Goal: Task Accomplishment & Management: Manage account settings

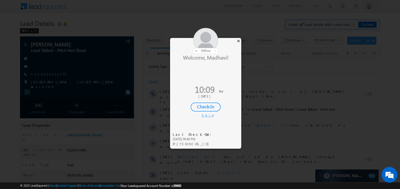
click at [240, 40] on div "×" at bounding box center [239, 41] width 6 height 6
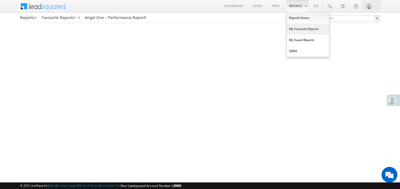
click at [294, 28] on link "My Favourite Reports" at bounding box center [308, 28] width 42 height 11
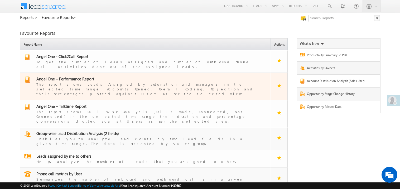
click at [73, 76] on span "Angel One – Performance Report" at bounding box center [65, 78] width 58 height 5
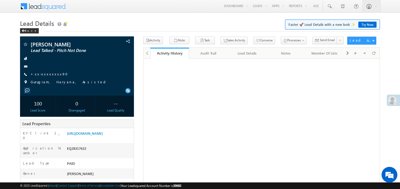
click at [47, 74] on link "+xx-xxxxxxxx90" at bounding box center [51, 74] width 40 height 4
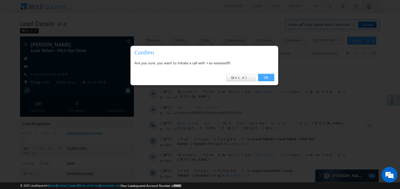
click at [266, 78] on link "OK" at bounding box center [266, 77] width 16 height 7
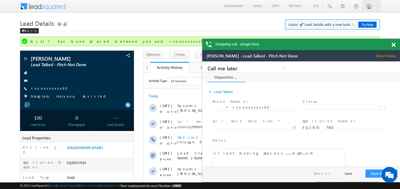
click at [393, 45] on span at bounding box center [394, 45] width 4 height 4
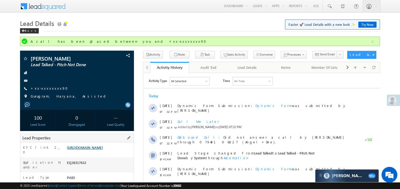
click at [98, 150] on link "https://angelbroking1-pk3em7sa.customui-test.leadsquared.com?leadId=8a8f6976-01…" at bounding box center [85, 147] width 36 height 4
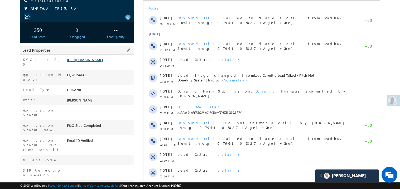
click at [94, 62] on link "https://angelbroking1-pk3em7sa.customui-test.leadsquared.com?leadId=4ab34f36-2f…" at bounding box center [85, 60] width 36 height 4
click at [97, 62] on link "https://angelbroking1-pk3em7sa.customui-test.leadsquared.com?leadId=4ab34f36-2f…" at bounding box center [85, 60] width 36 height 4
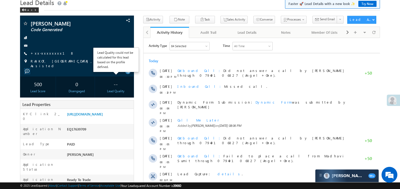
scroll to position [10, 0]
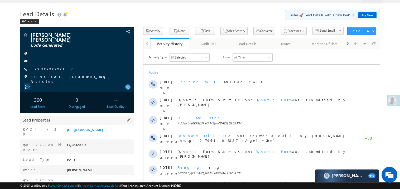
scroll to position [1, 0]
